Goal: Task Accomplishment & Management: Use online tool/utility

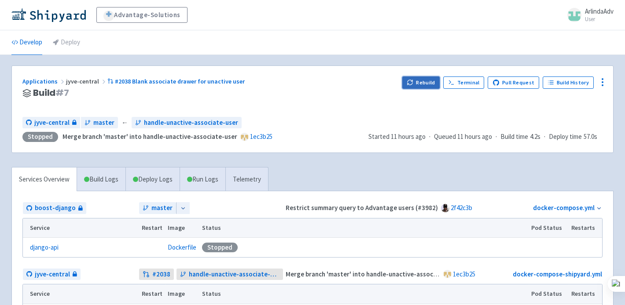
click at [413, 83] on icon "button" at bounding box center [410, 82] width 7 height 7
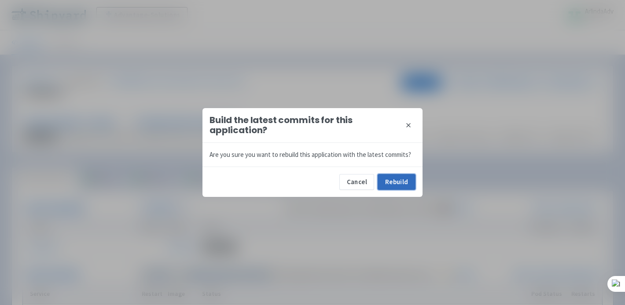
click at [400, 187] on button "Rebuild" at bounding box center [397, 182] width 38 height 16
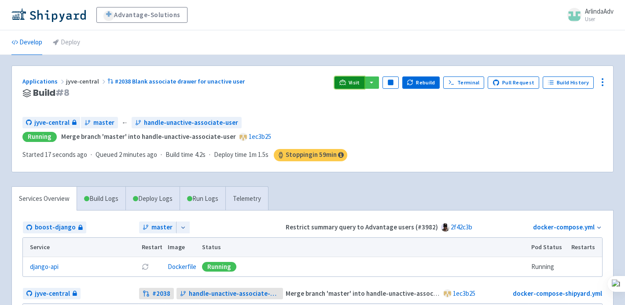
click at [356, 84] on span "Visit" at bounding box center [353, 82] width 11 height 7
click at [355, 79] on span "Visit" at bounding box center [353, 82] width 11 height 7
